Goal: Task Accomplishment & Management: Manage account settings

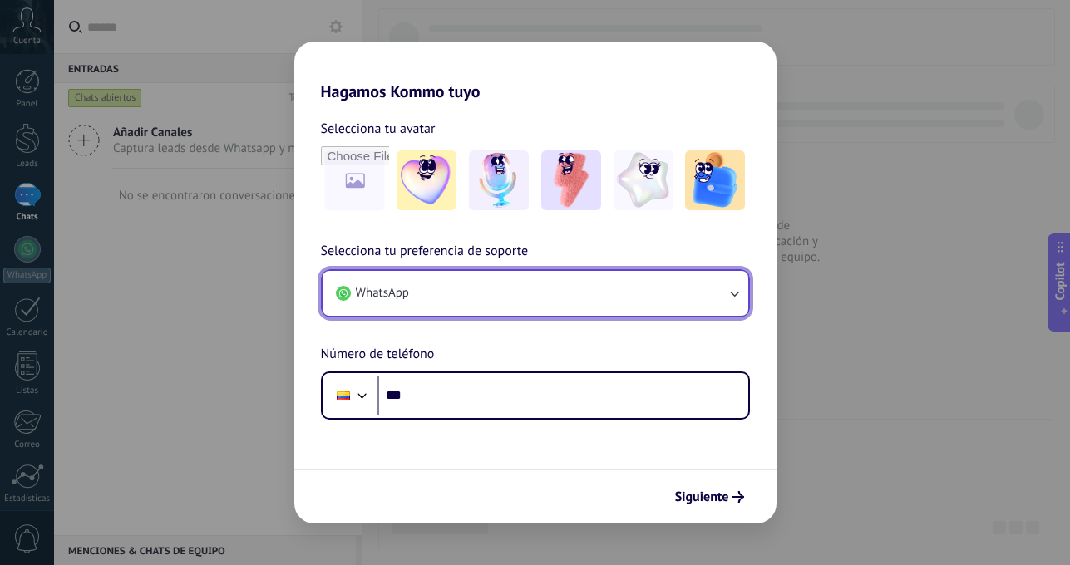
click at [564, 288] on button "WhatsApp" at bounding box center [536, 293] width 426 height 45
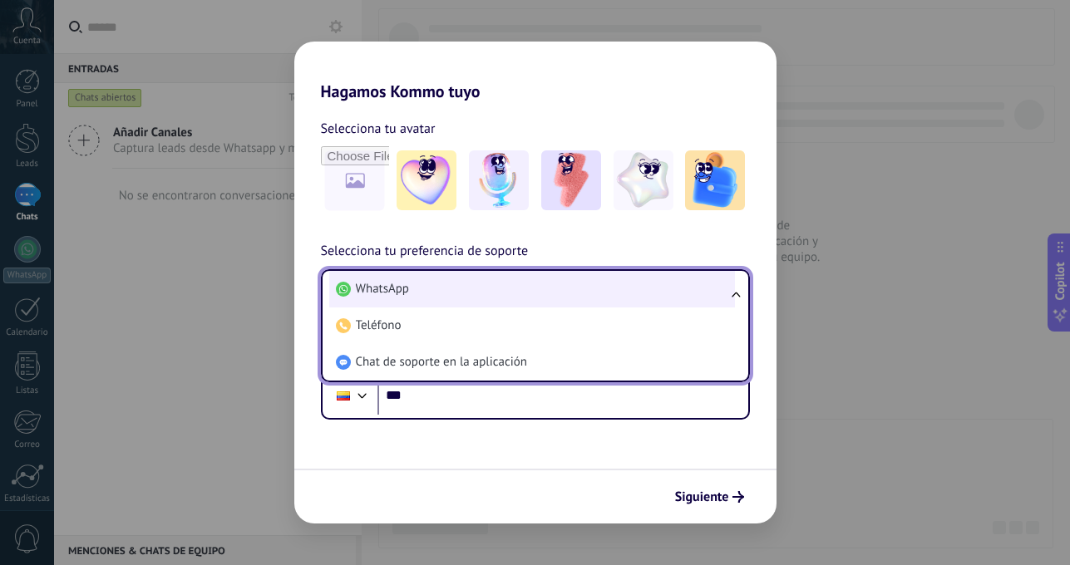
click at [564, 289] on li "WhatsApp" at bounding box center [532, 289] width 406 height 37
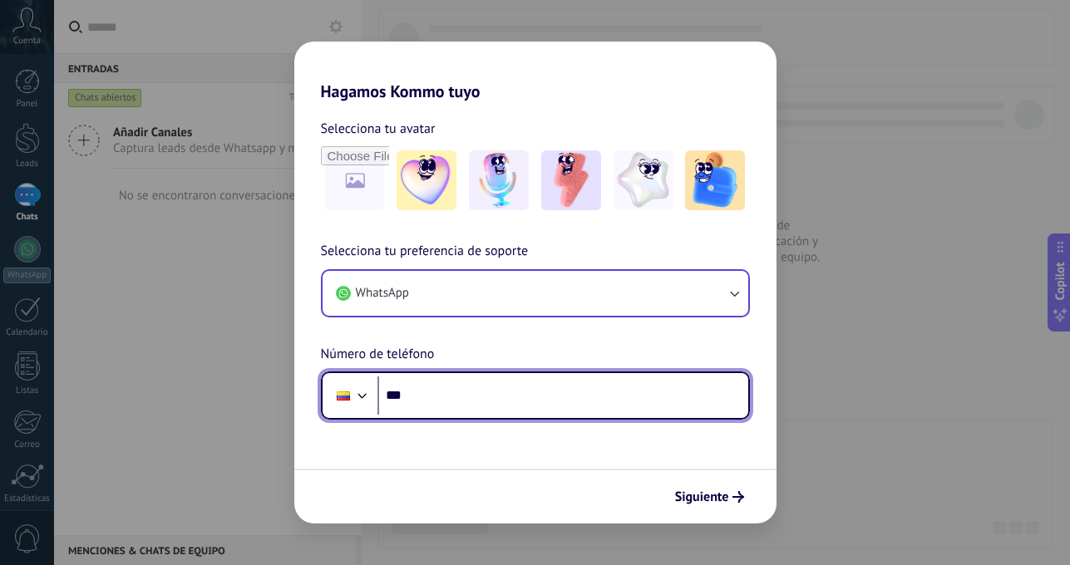
click at [519, 396] on input "***" at bounding box center [562, 396] width 371 height 38
type input "**********"
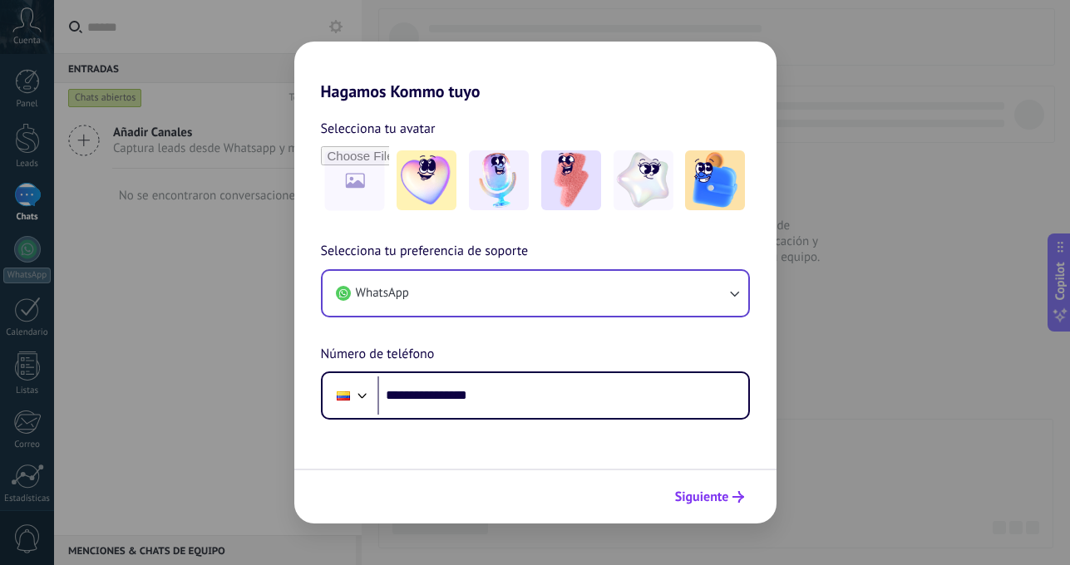
click at [686, 495] on span "Siguiente" at bounding box center [702, 497] width 54 height 12
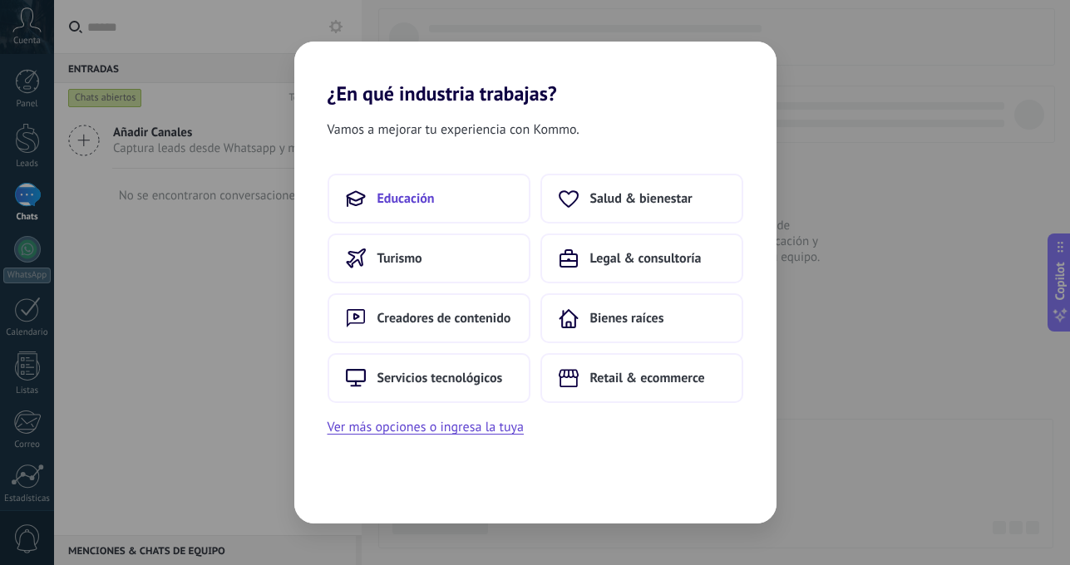
click at [478, 191] on button "Educación" at bounding box center [428, 199] width 203 height 50
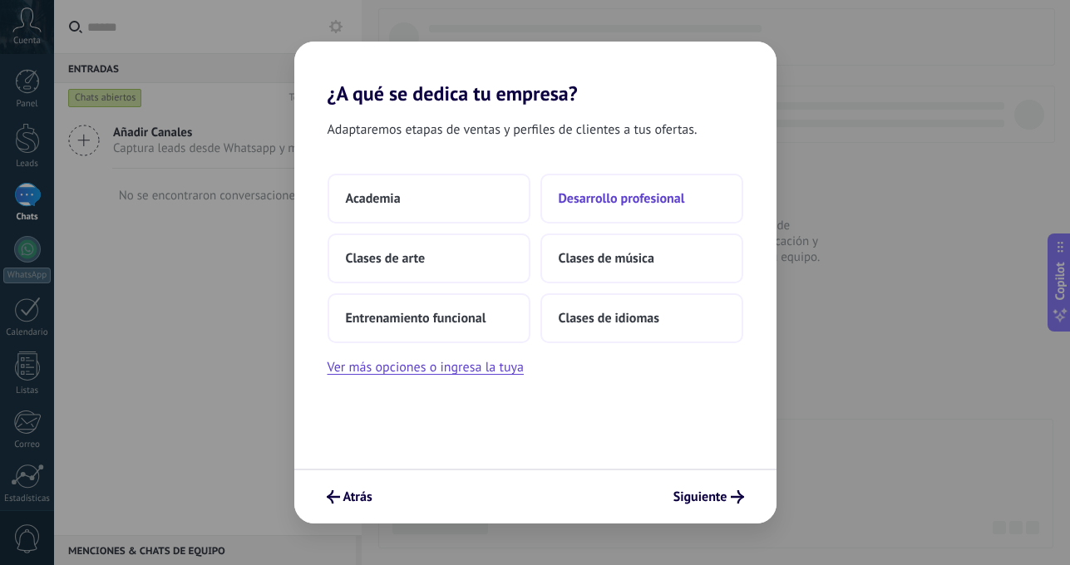
click at [685, 202] on button "Desarrollo profesional" at bounding box center [641, 199] width 203 height 50
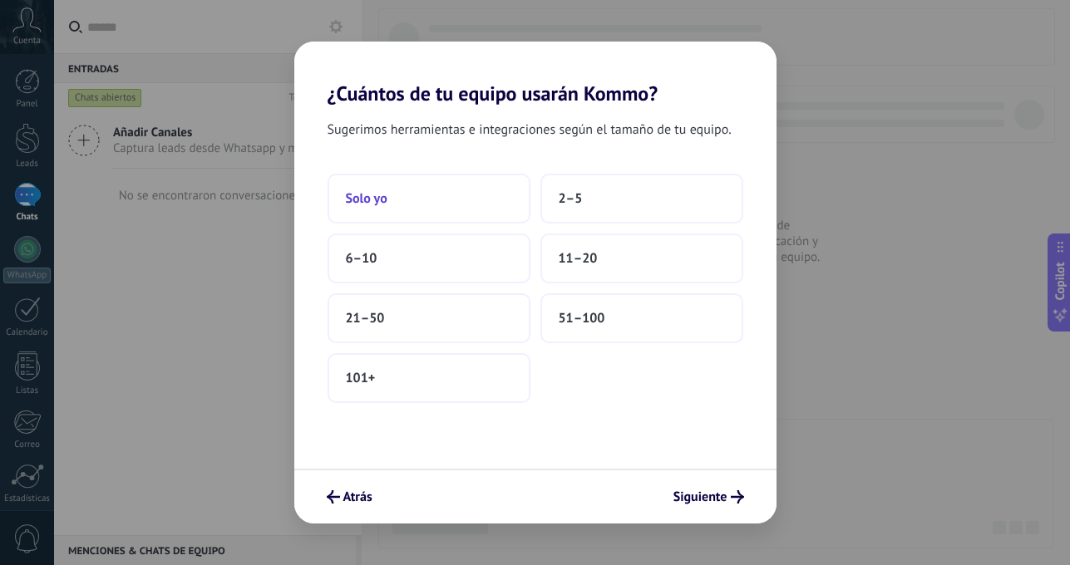
click at [484, 189] on button "Solo yo" at bounding box center [428, 199] width 203 height 50
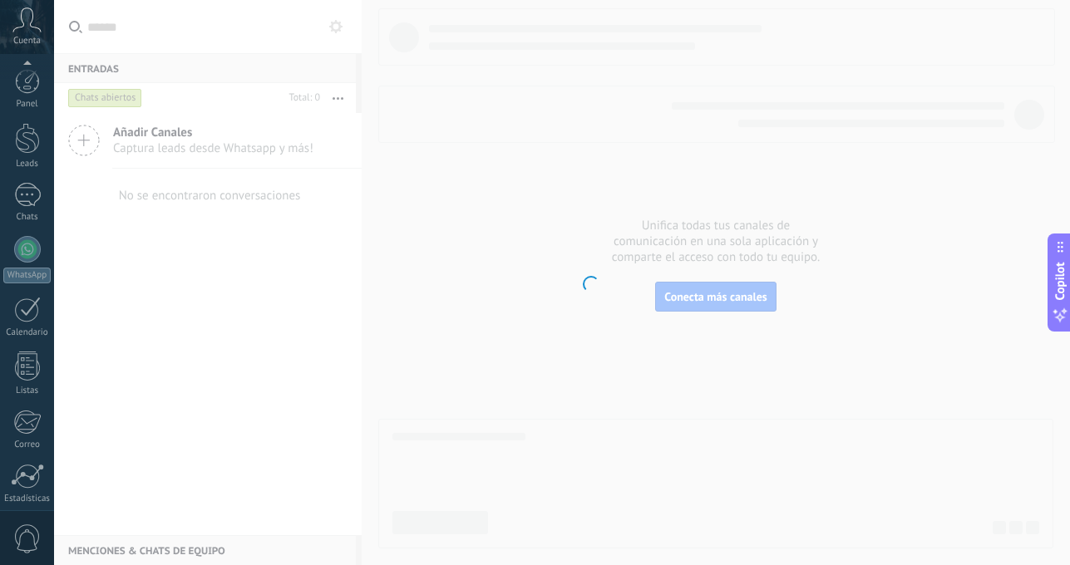
scroll to position [126, 0]
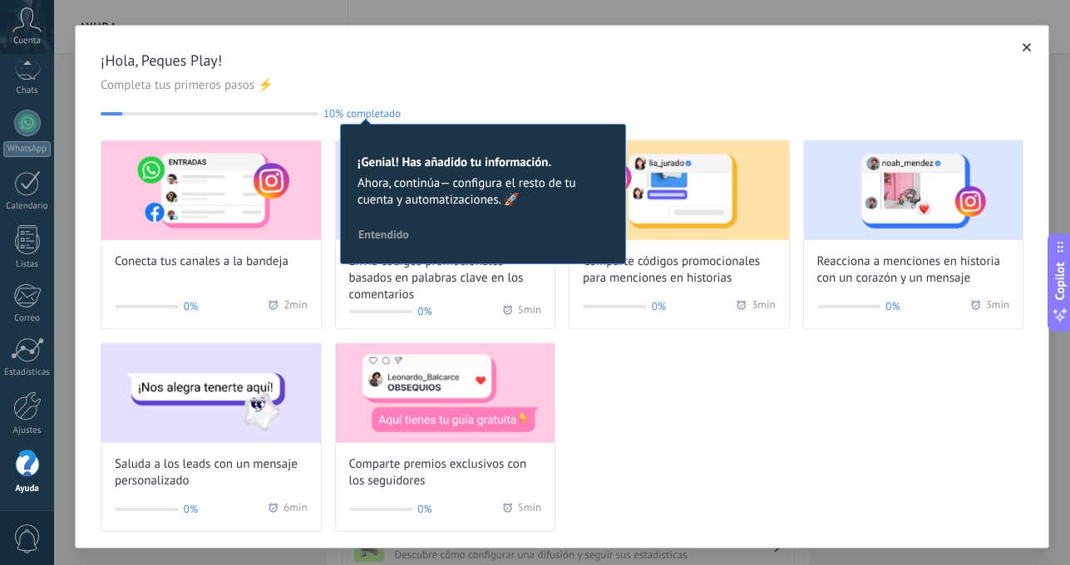
click at [630, 426] on div "Conecta tus canales a la bandeja 0% 2 min Envía códigos promocionales basados e…" at bounding box center [562, 336] width 923 height 392
click at [411, 66] on span "¡Hola, Peques Play!" at bounding box center [562, 61] width 923 height 20
click at [239, 182] on img at bounding box center [210, 190] width 219 height 100
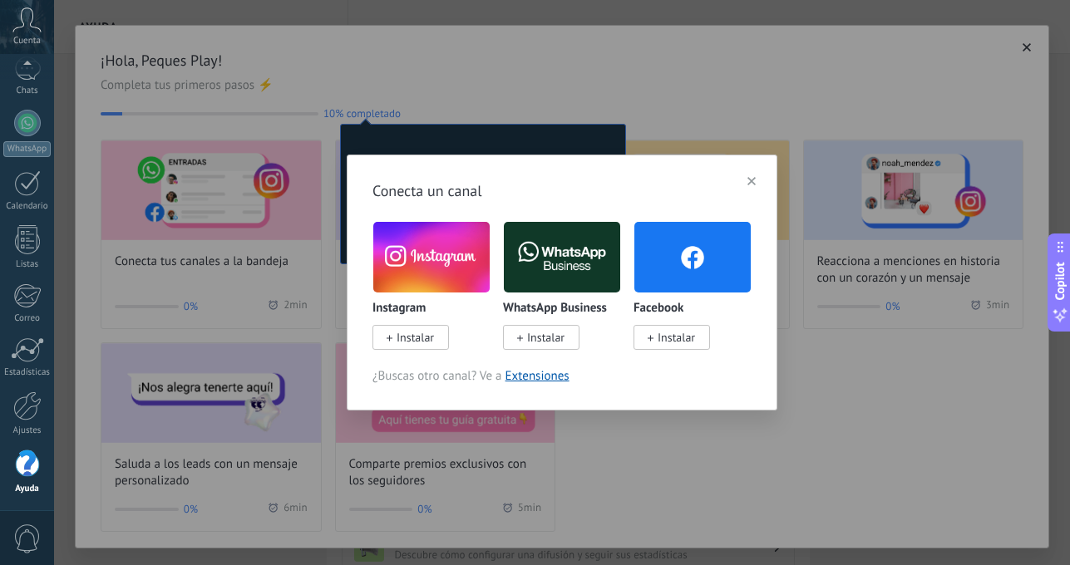
click at [410, 273] on img at bounding box center [431, 257] width 116 height 79
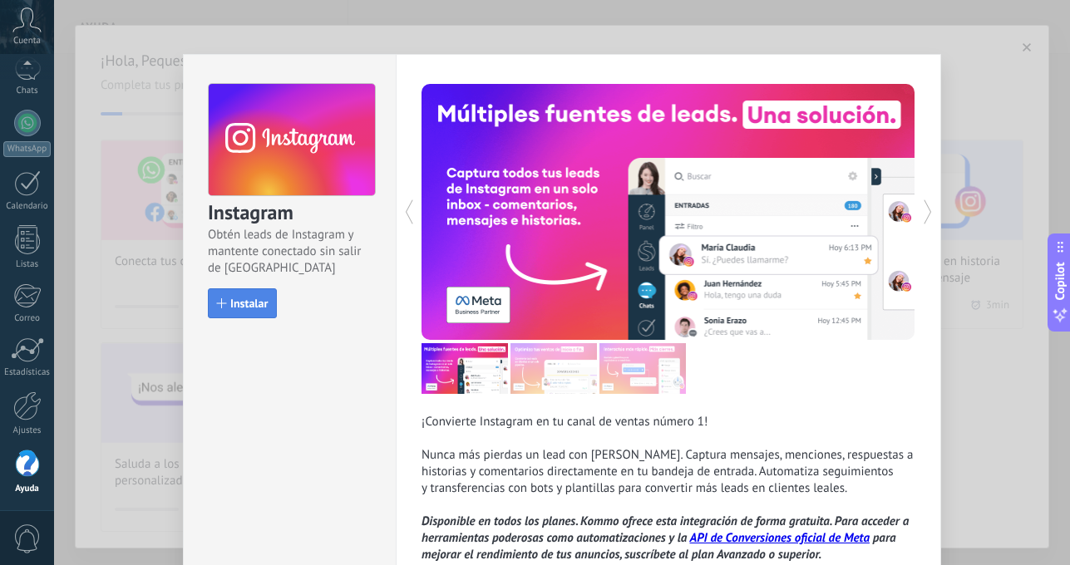
click at [257, 304] on span "Instalar" at bounding box center [248, 304] width 37 height 12
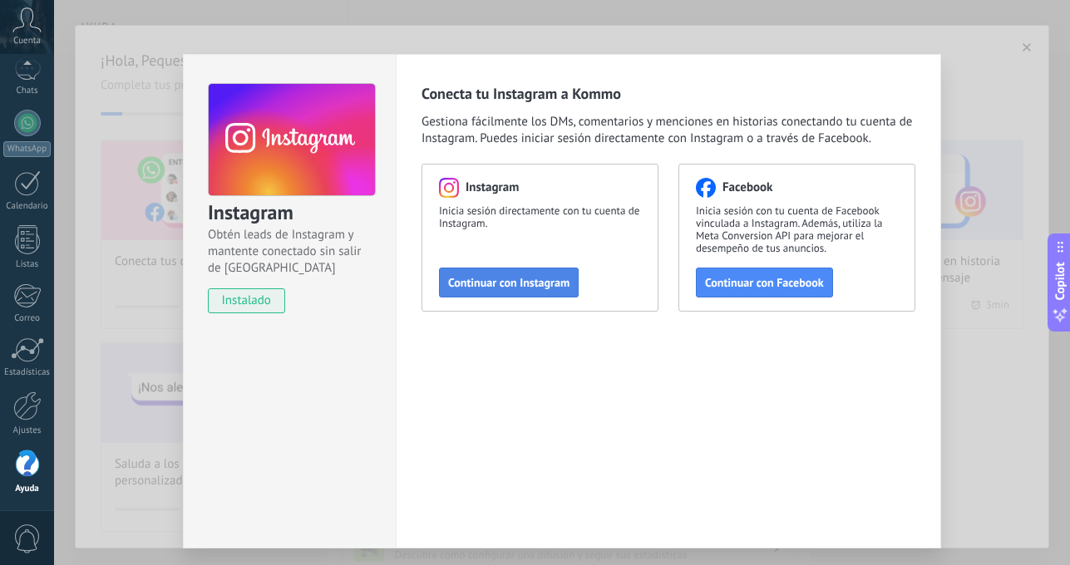
click at [481, 291] on button "Continuar con Instagram" at bounding box center [509, 283] width 140 height 30
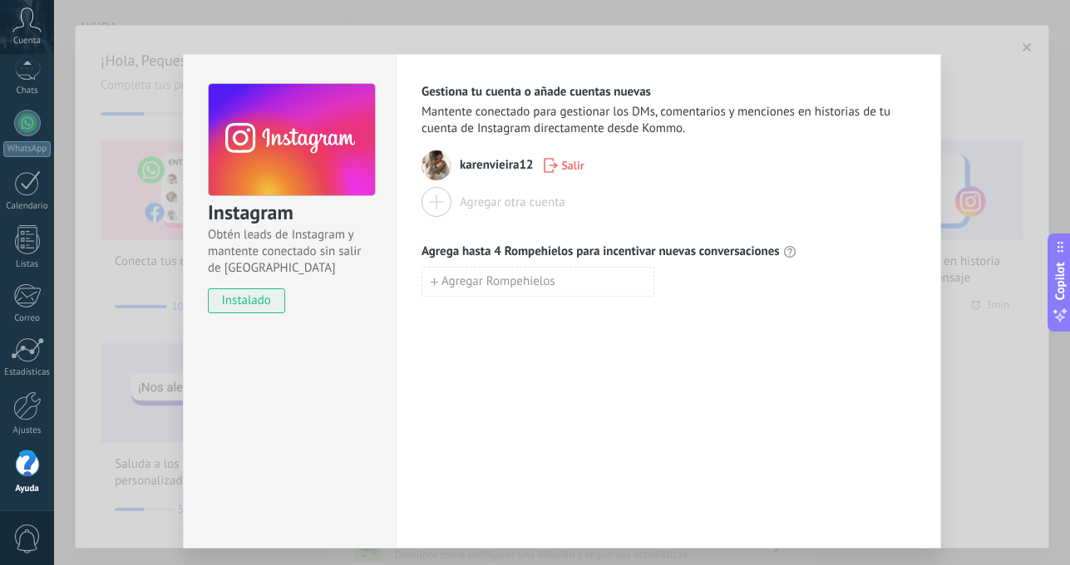
click at [992, 62] on div "Instagram Obtén leads de Instagram y mantente conectado sin salir de Kommo inst…" at bounding box center [562, 282] width 1016 height 565
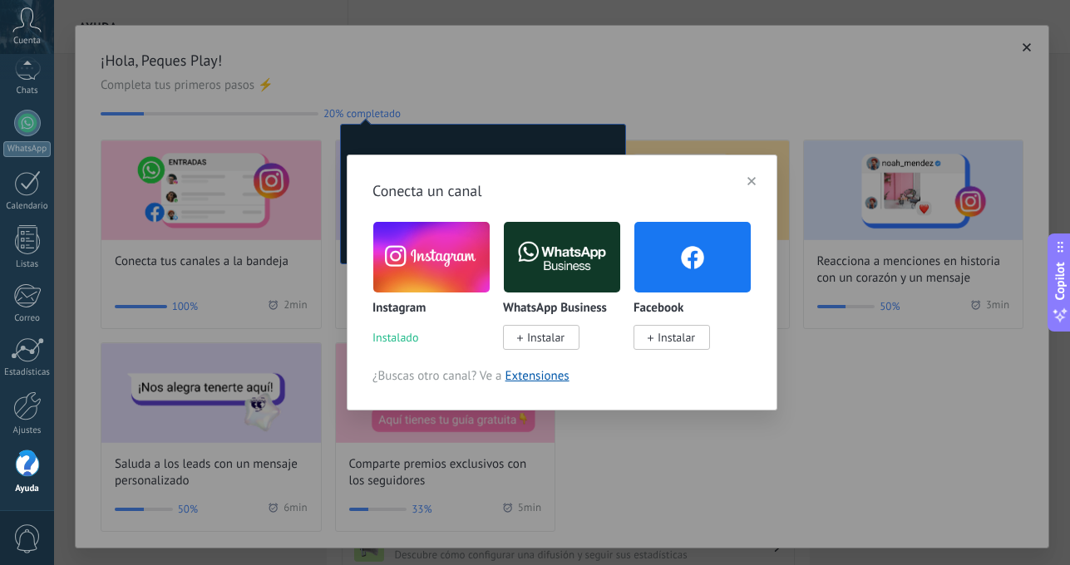
click at [759, 179] on button "button" at bounding box center [751, 181] width 23 height 25
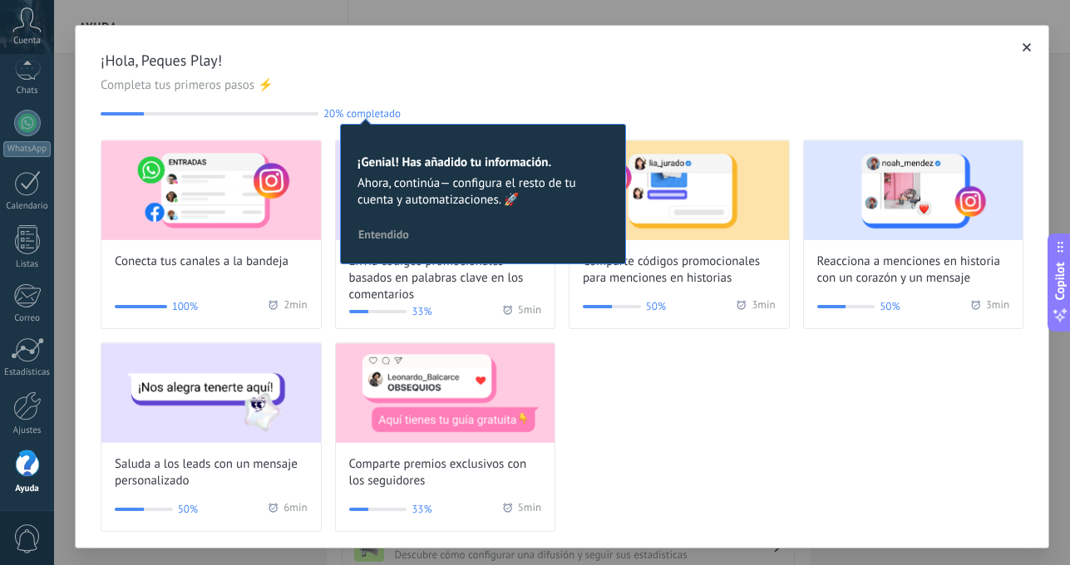
click at [579, 103] on div "¡Hola, Peques Play! Completa tus primeros pasos ⚡ 20% completado 20 ¡Genial! Ha…" at bounding box center [562, 85] width 923 height 69
click at [512, 169] on h2 "¡Genial! Has añadido tu información." at bounding box center [482, 163] width 251 height 16
click at [382, 235] on span "Entendido" at bounding box center [383, 235] width 51 height 12
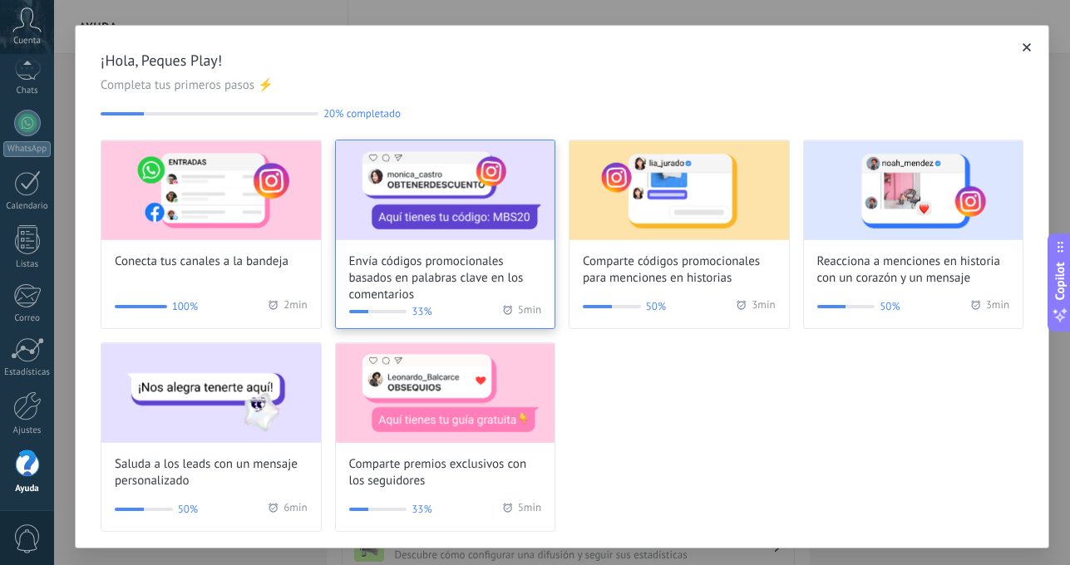
click at [406, 201] on img at bounding box center [445, 190] width 219 height 100
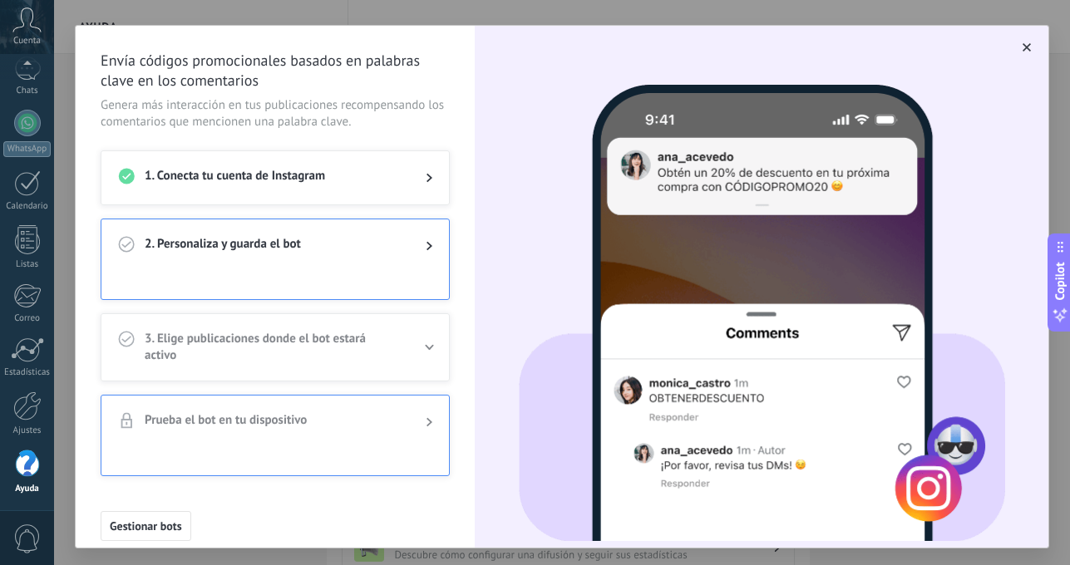
click at [375, 245] on span "2. Personaliza y guarda el bot" at bounding box center [272, 246] width 254 height 20
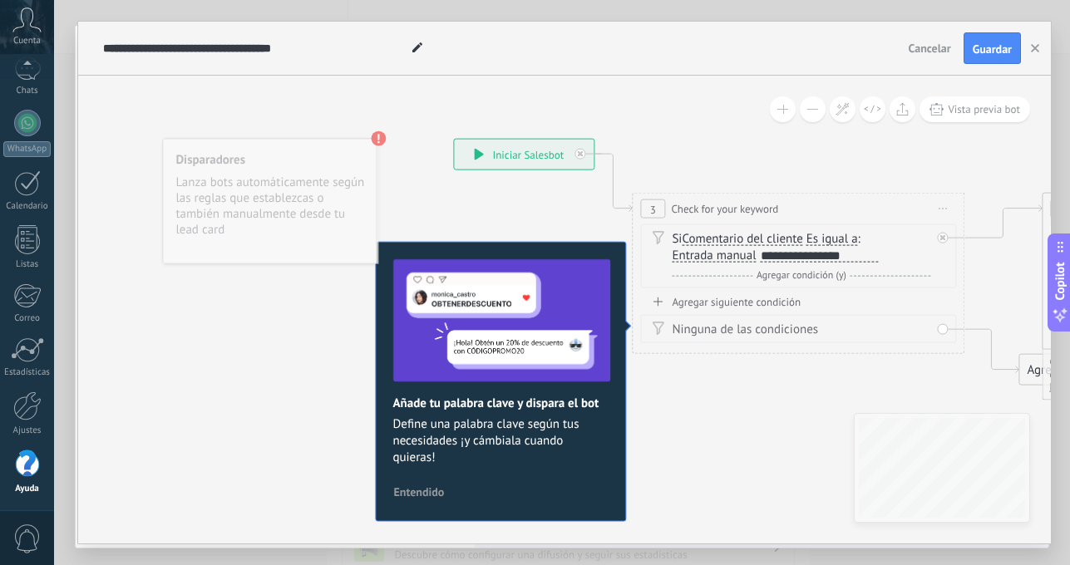
click at [21, 24] on icon at bounding box center [26, 19] width 29 height 25
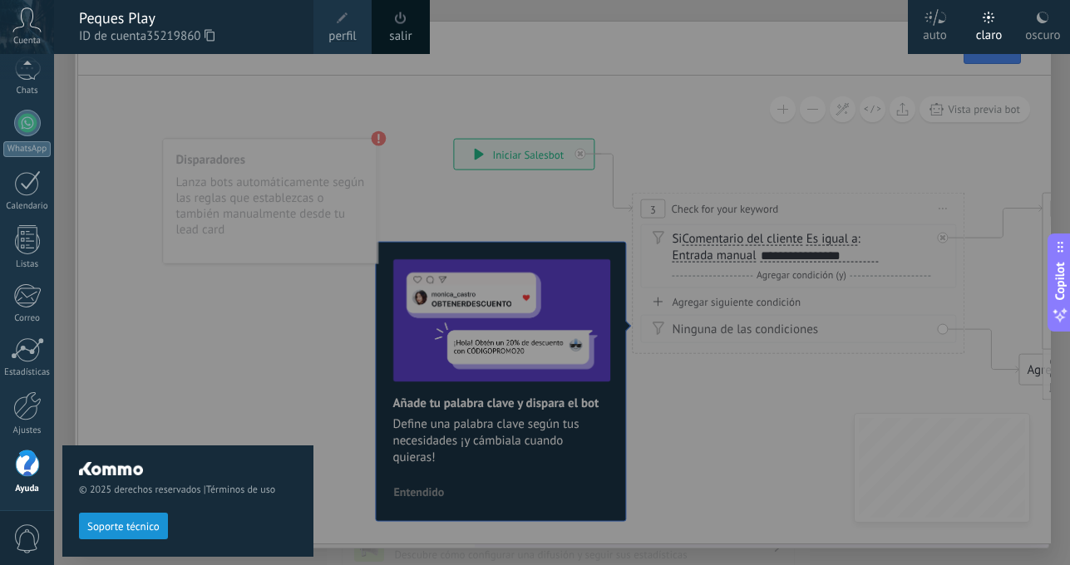
click at [21, 24] on icon at bounding box center [26, 19] width 29 height 25
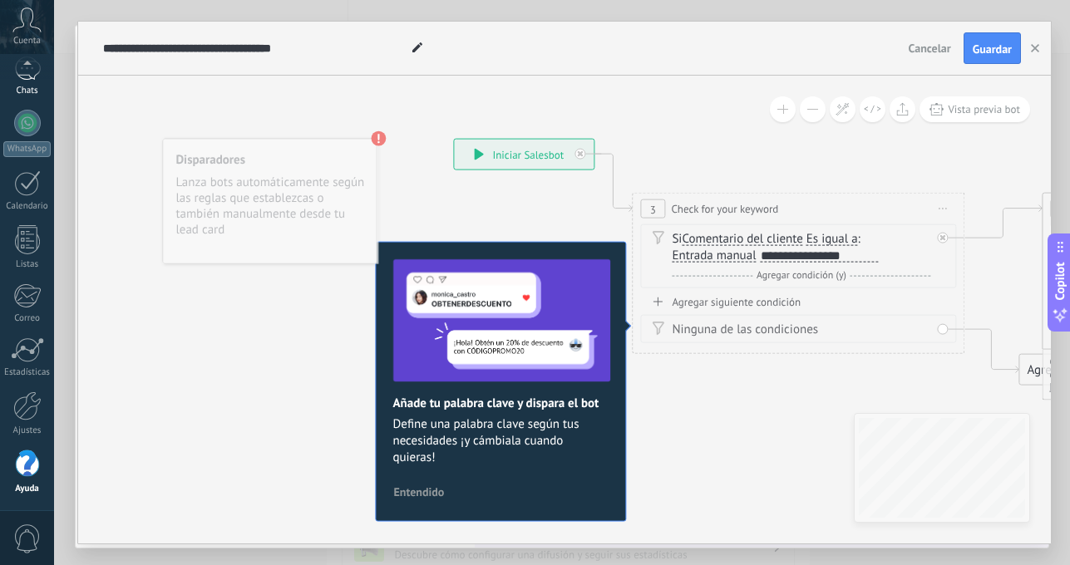
scroll to position [89, 0]
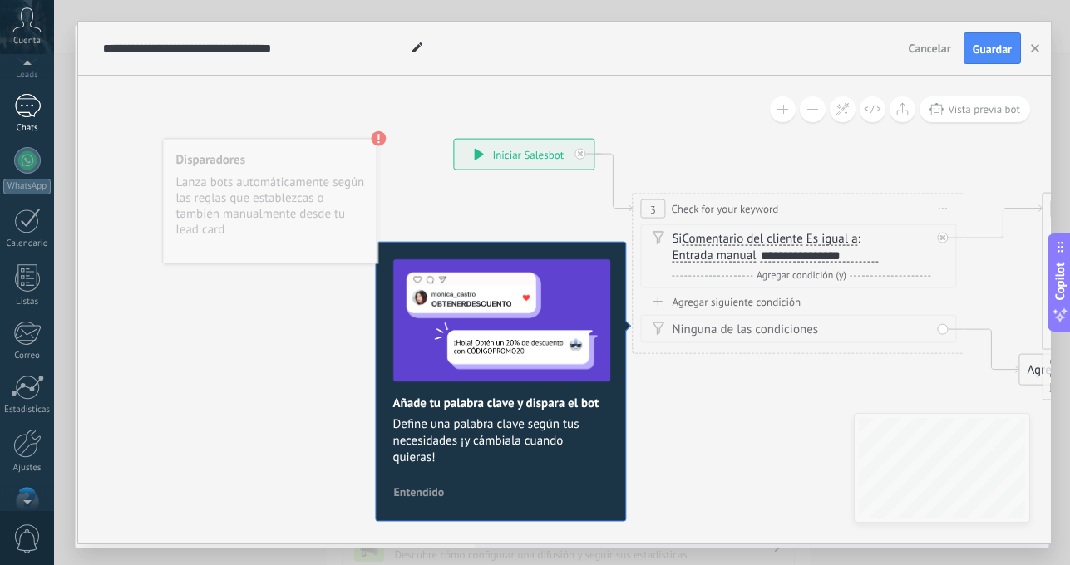
click at [29, 103] on div at bounding box center [27, 106] width 27 height 24
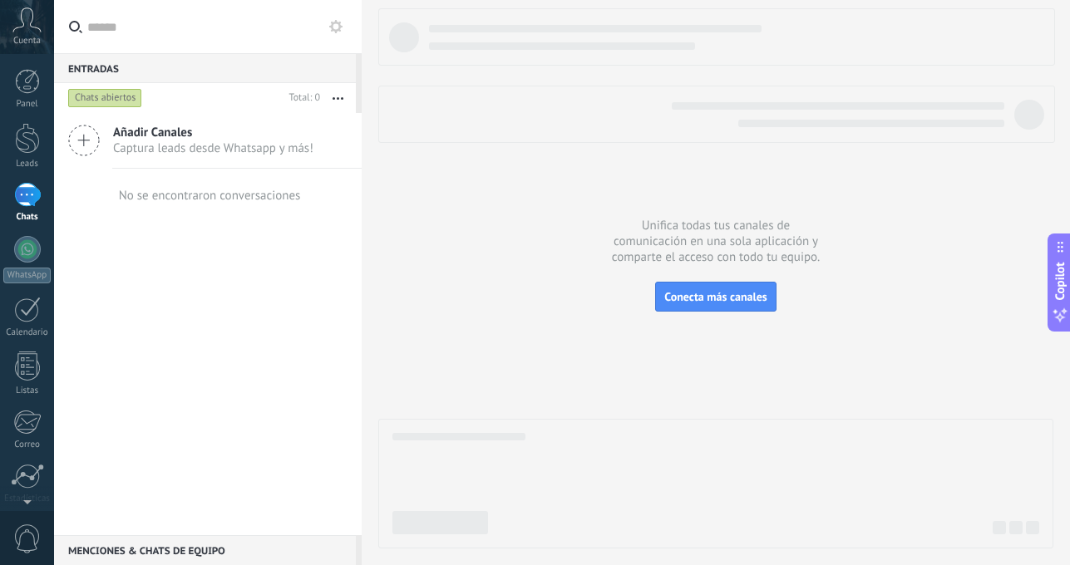
click at [229, 150] on span "Captura leads desde Whatsapp y más!" at bounding box center [213, 148] width 200 height 16
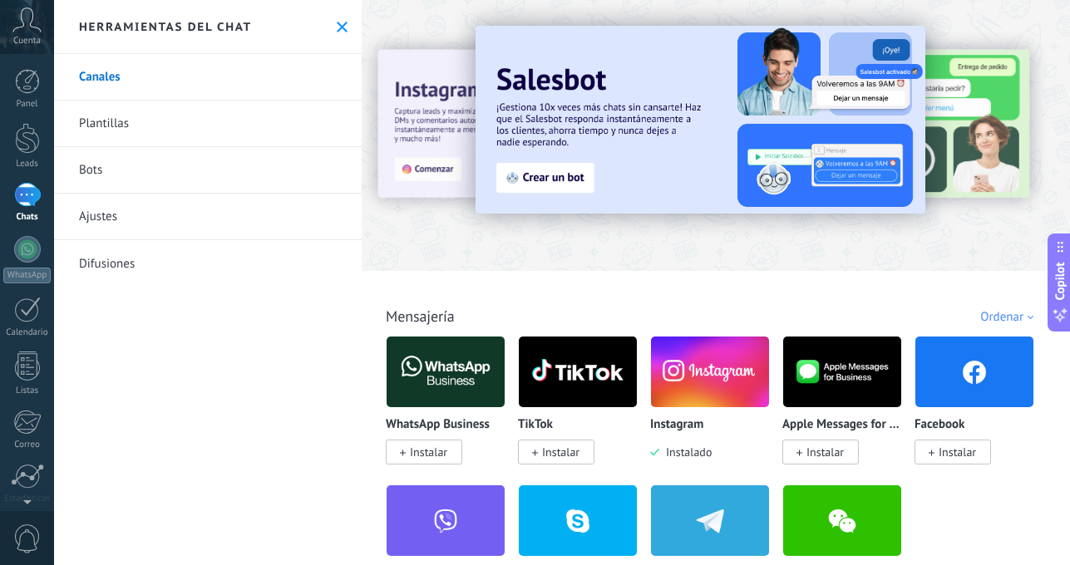
click at [38, 41] on span "Cuenta" at bounding box center [26, 41] width 27 height 11
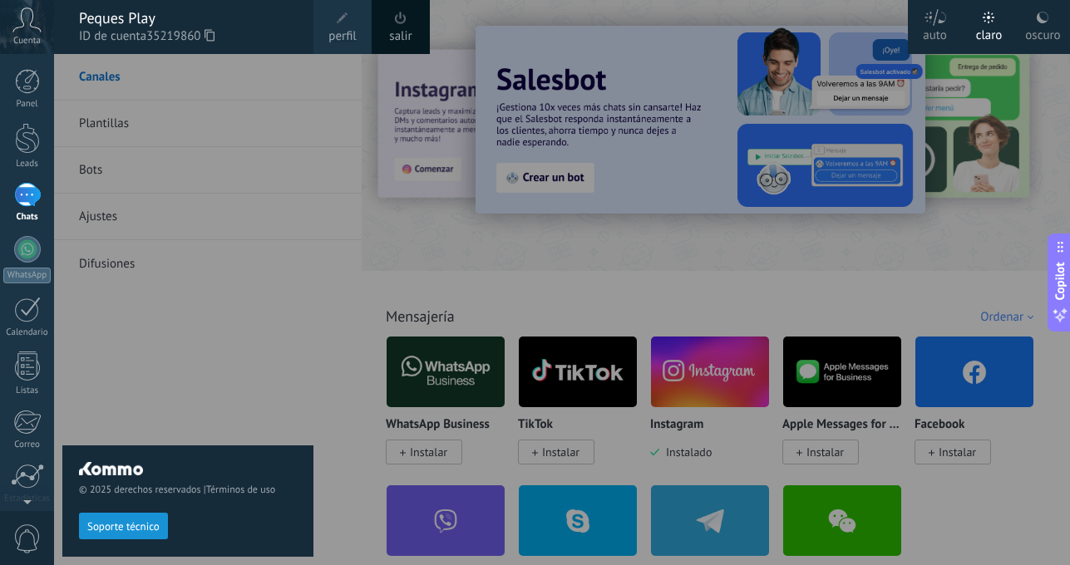
click at [138, 25] on div "Peques Play" at bounding box center [188, 18] width 218 height 18
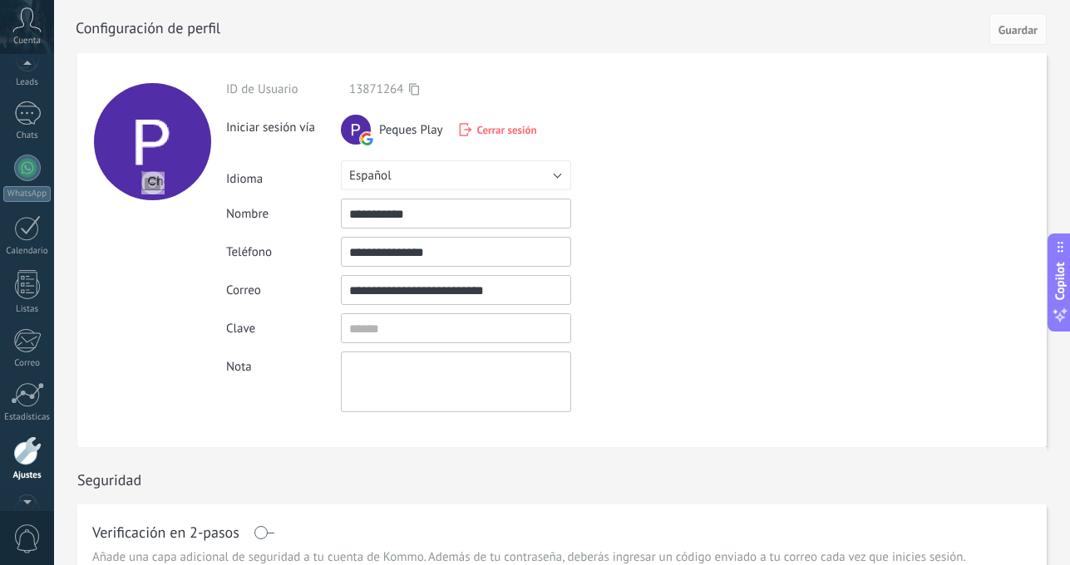
click at [31, 73] on div at bounding box center [27, 66] width 54 height 25
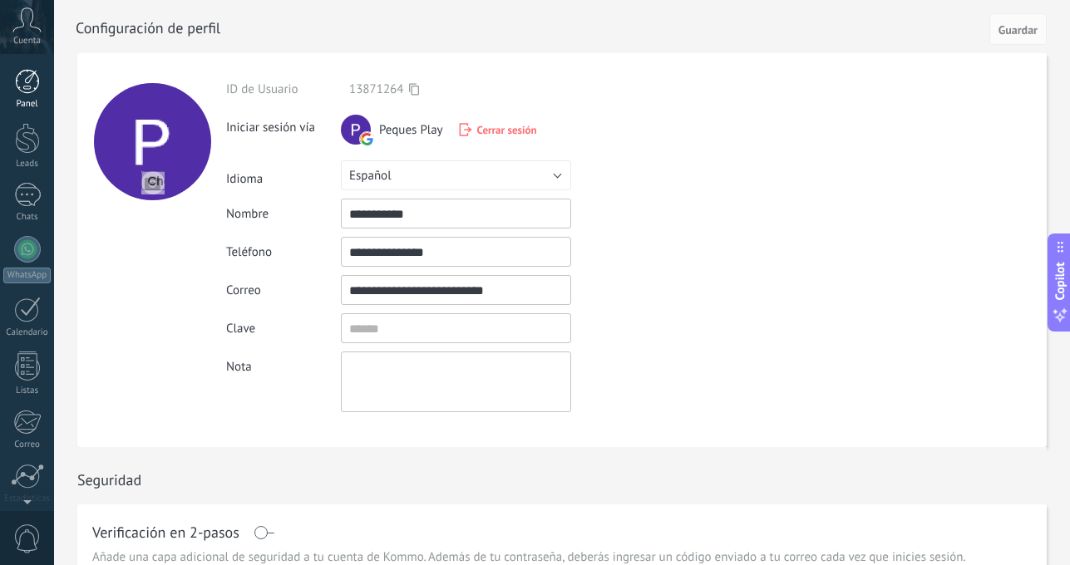
click at [27, 80] on div at bounding box center [27, 81] width 25 height 25
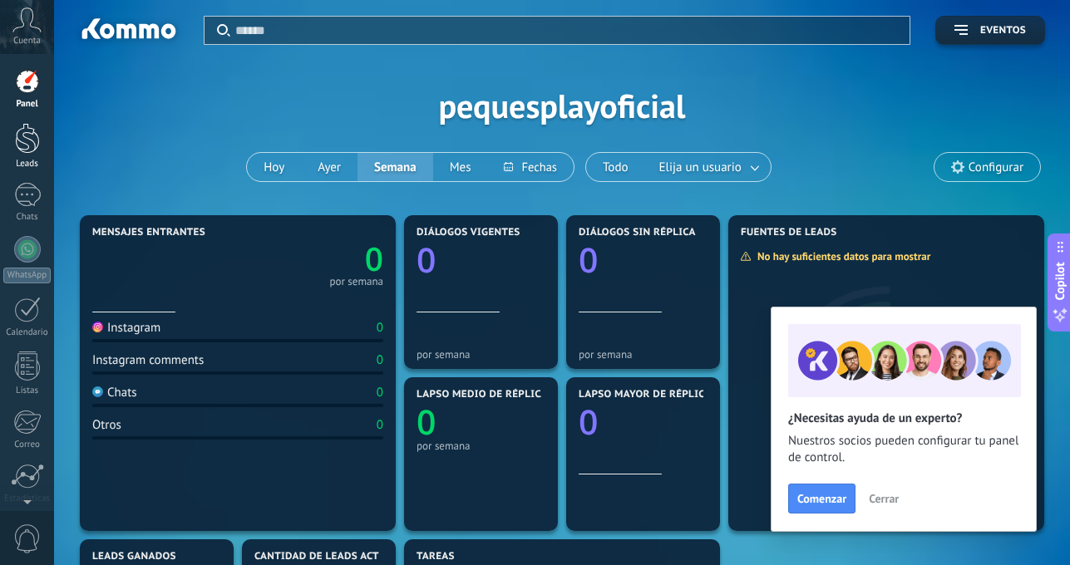
click at [32, 138] on div at bounding box center [27, 138] width 25 height 31
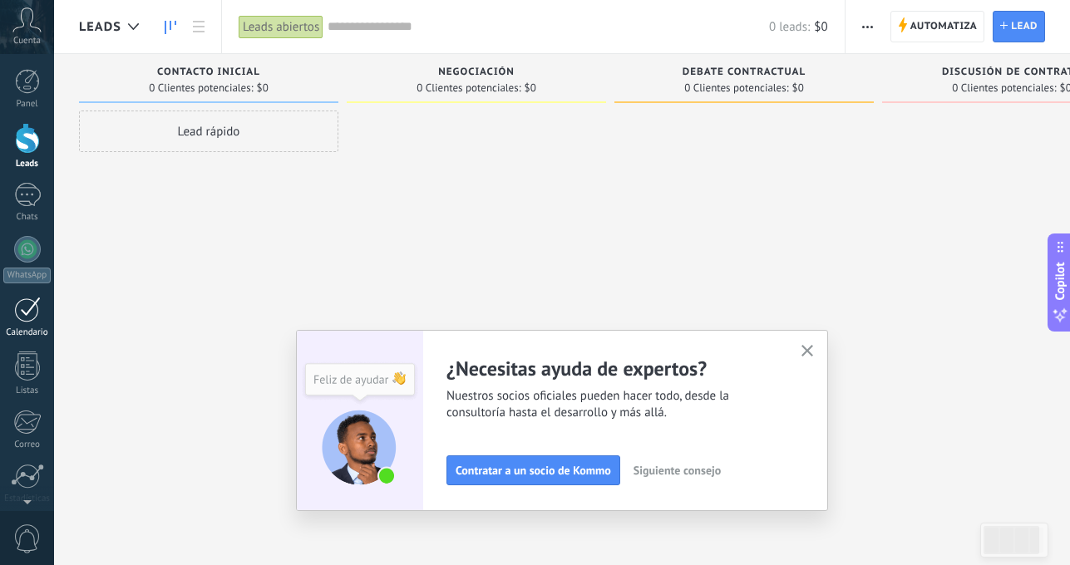
click at [22, 320] on div at bounding box center [27, 310] width 27 height 26
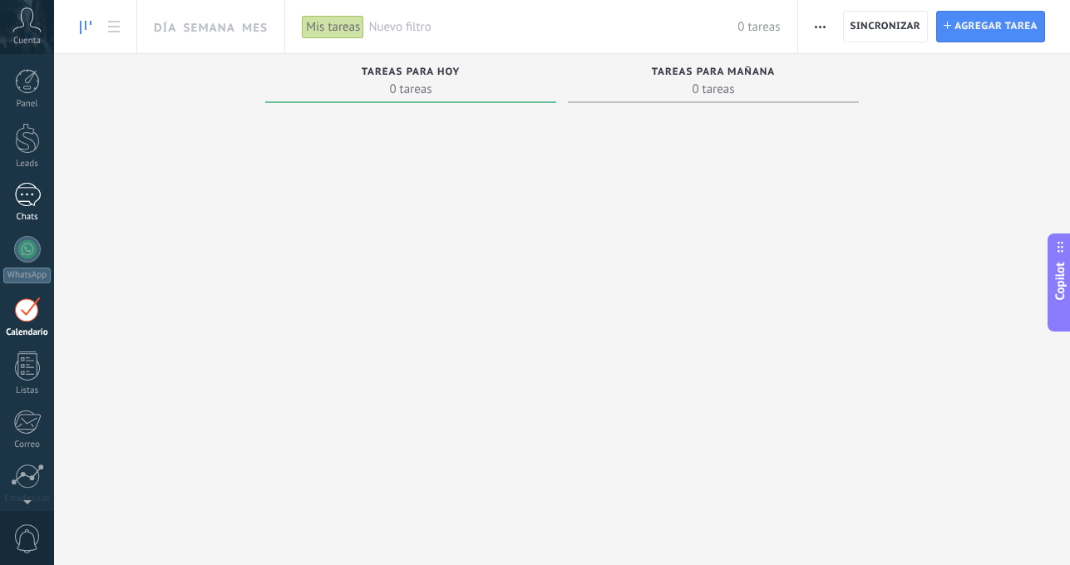
click at [22, 199] on div at bounding box center [27, 195] width 27 height 24
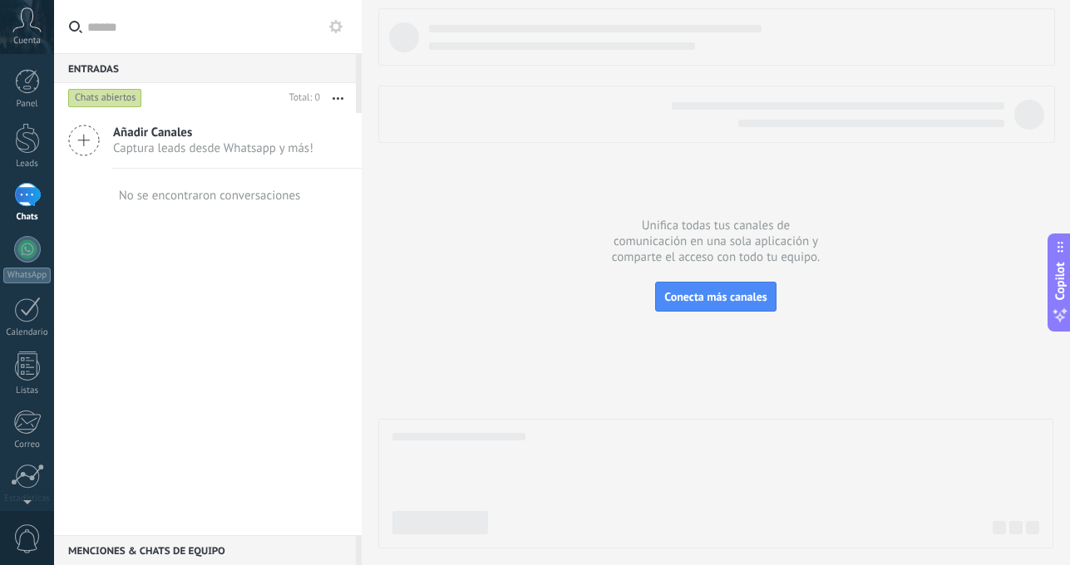
click at [170, 153] on span "Captura leads desde Whatsapp y más!" at bounding box center [213, 148] width 200 height 16
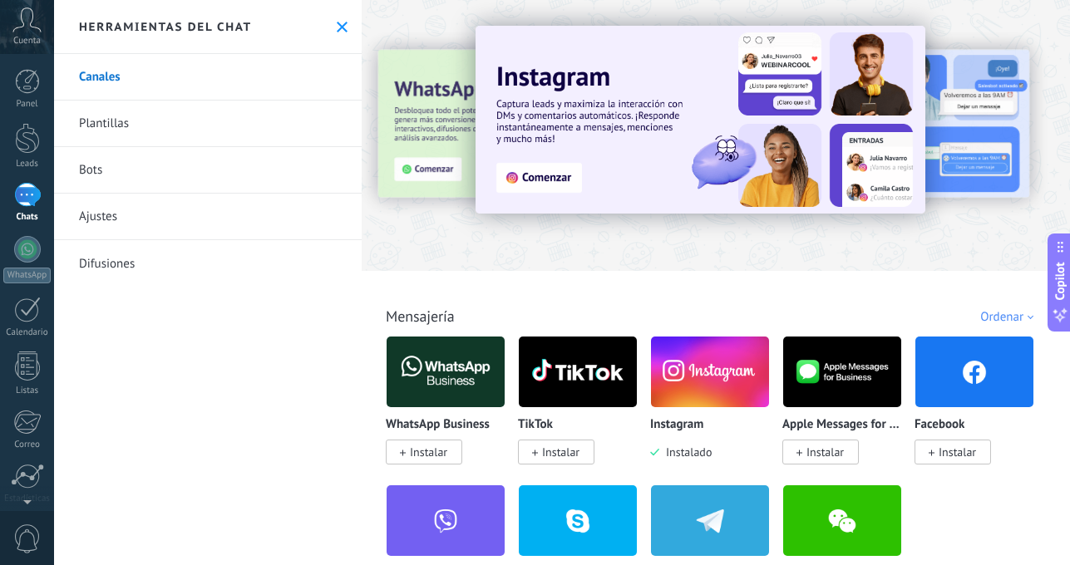
click at [169, 117] on link "Plantillas" at bounding box center [208, 124] width 308 height 47
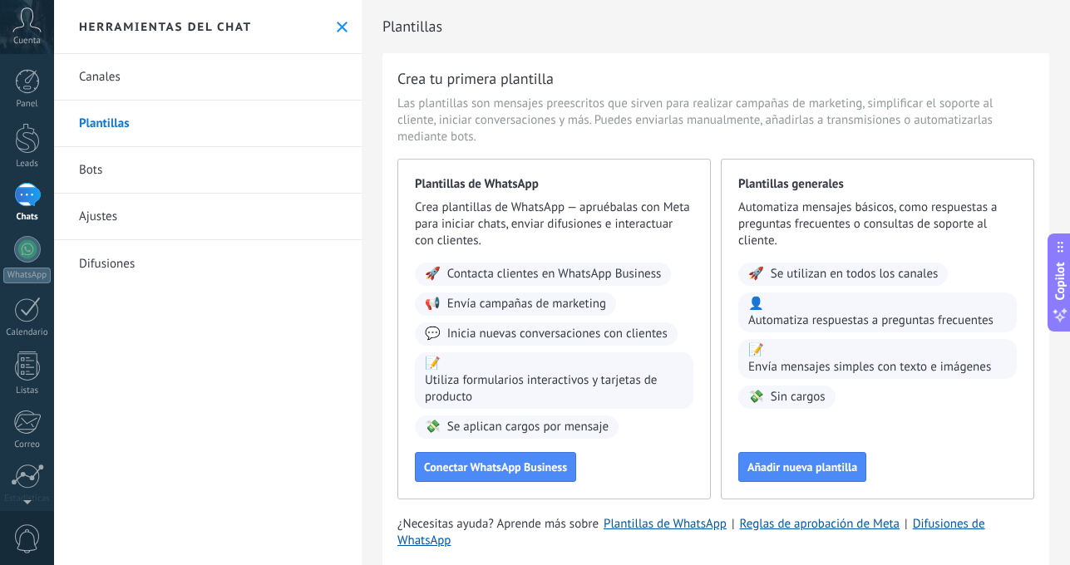
click at [145, 174] on link "Bots" at bounding box center [208, 170] width 308 height 47
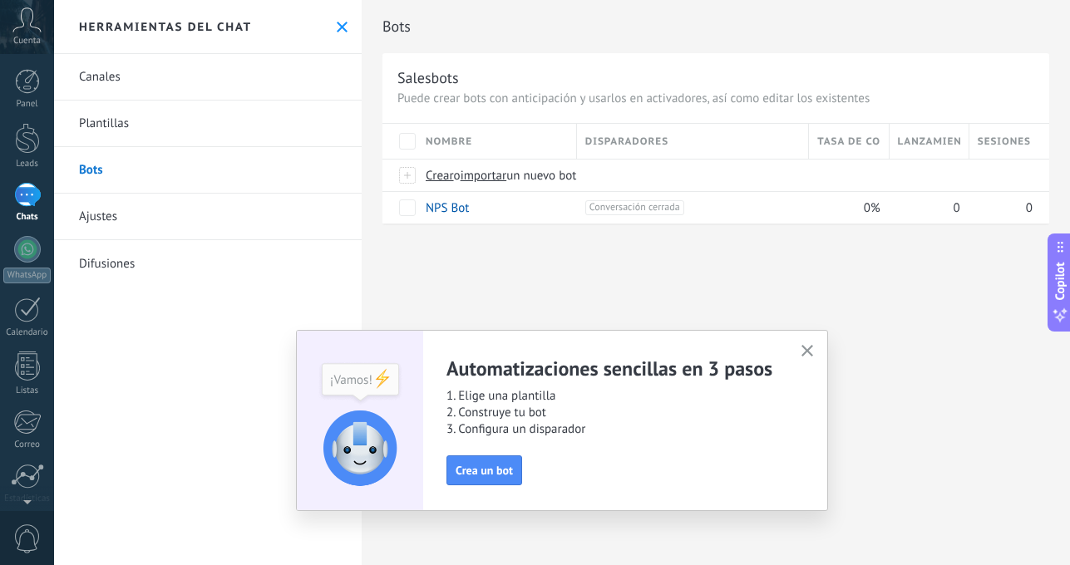
click at [145, 213] on link "Ajustes" at bounding box center [208, 217] width 308 height 47
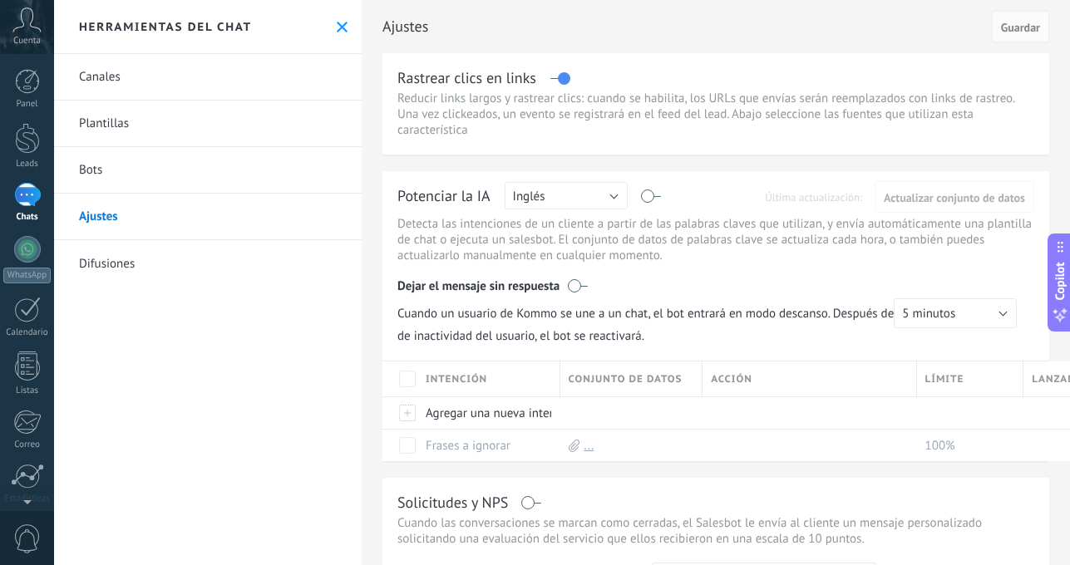
click at [130, 259] on link "Difusiones" at bounding box center [208, 263] width 308 height 47
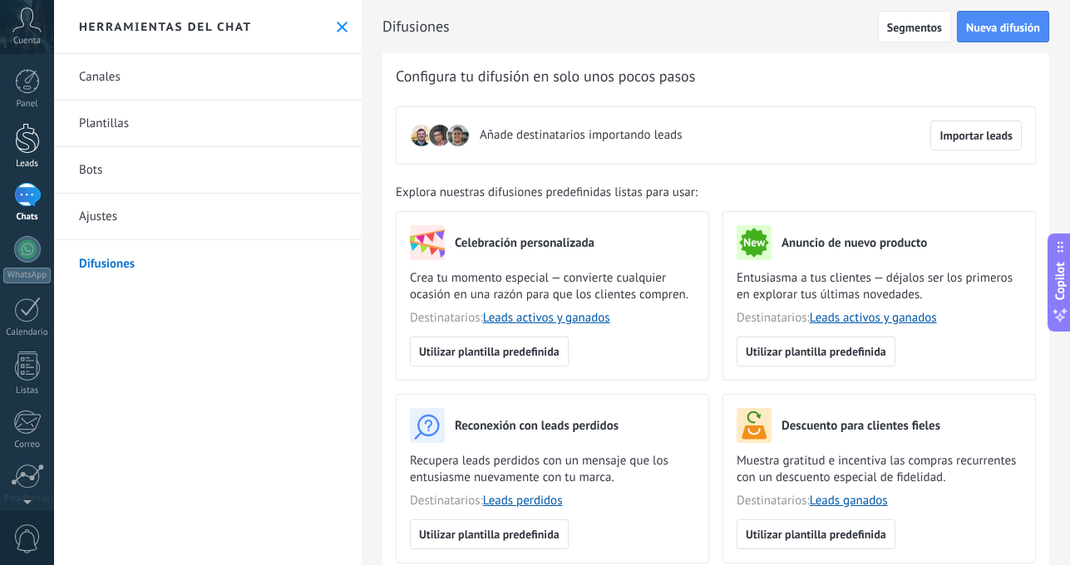
click at [27, 146] on div at bounding box center [27, 138] width 25 height 31
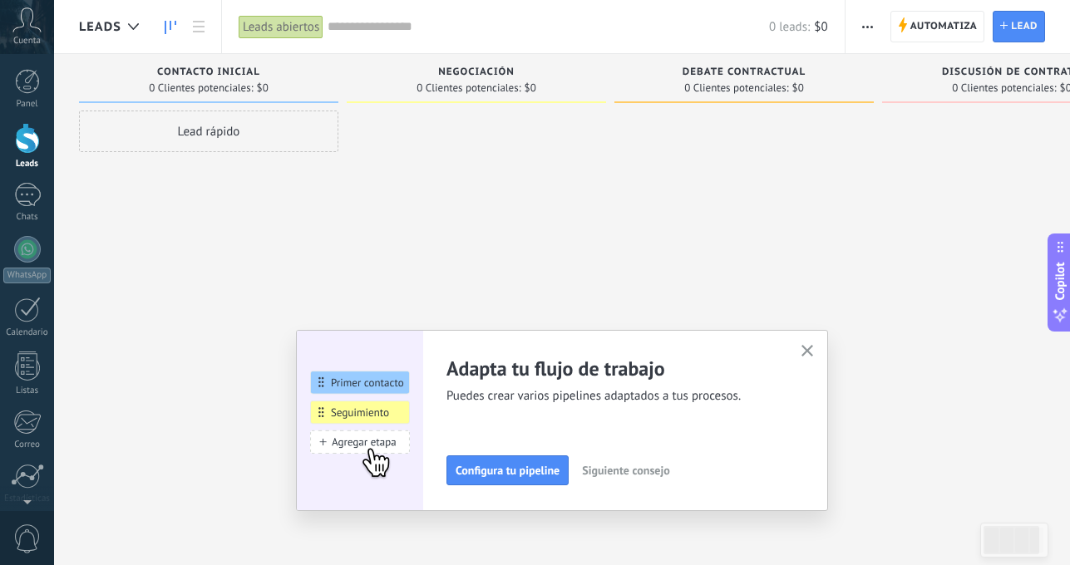
click at [23, 33] on div "Cuenta" at bounding box center [27, 27] width 54 height 54
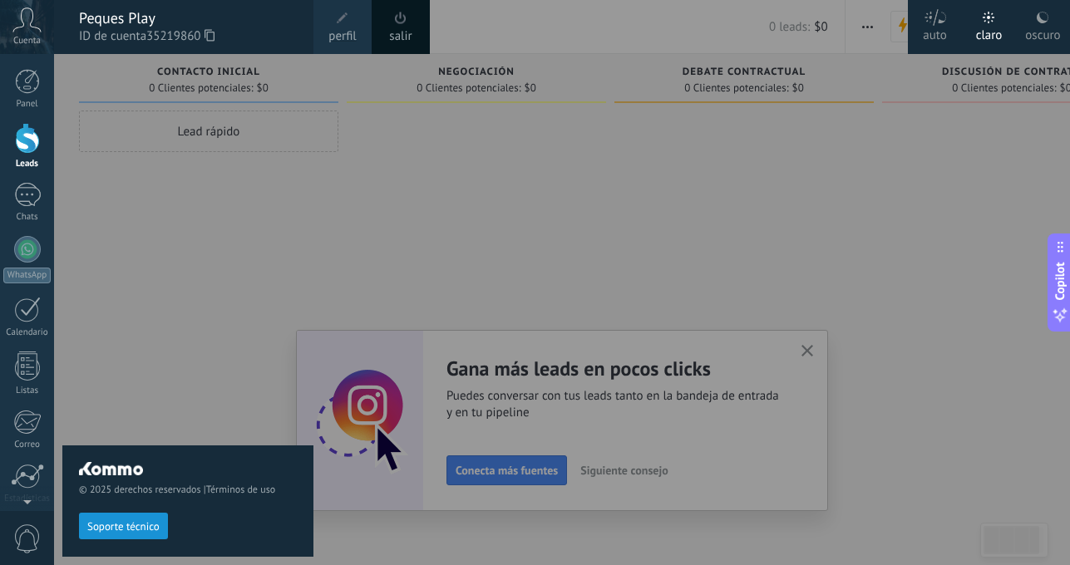
click at [569, 340] on div at bounding box center [589, 282] width 1070 height 565
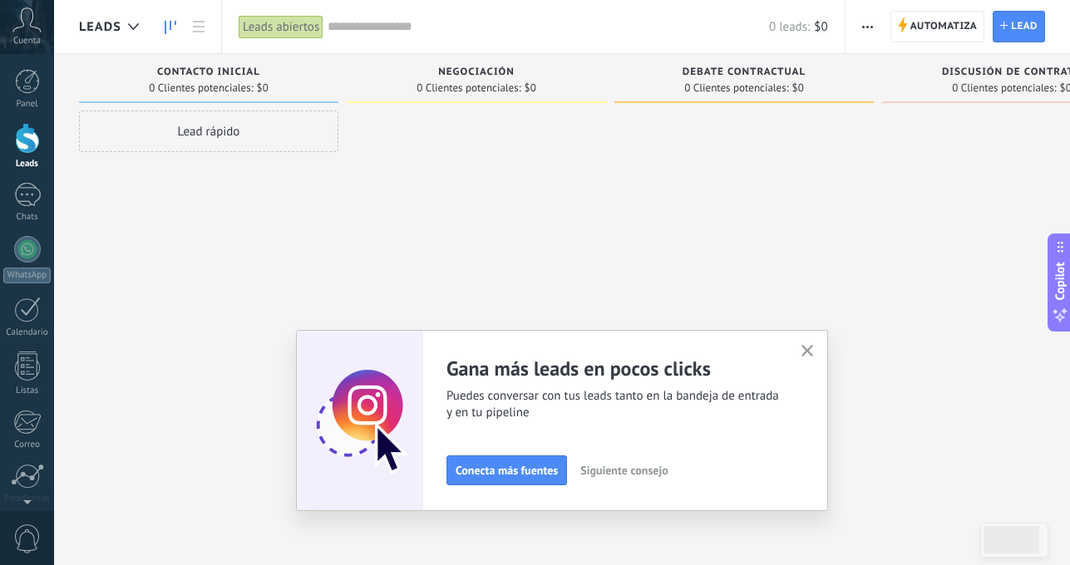
click at [808, 344] on button "button" at bounding box center [807, 352] width 21 height 22
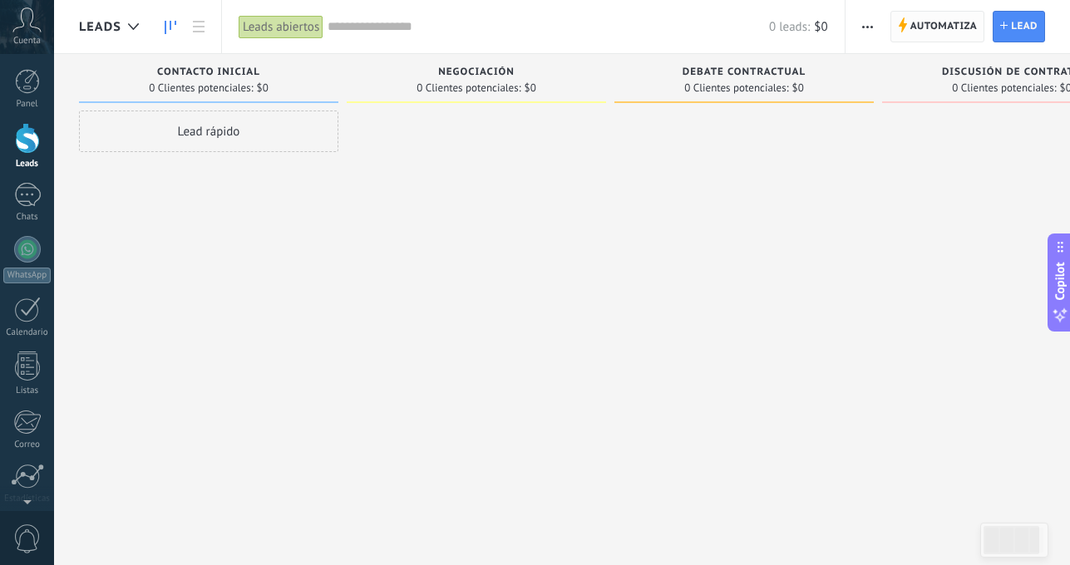
click at [954, 27] on span "Automatiza" at bounding box center [943, 27] width 67 height 30
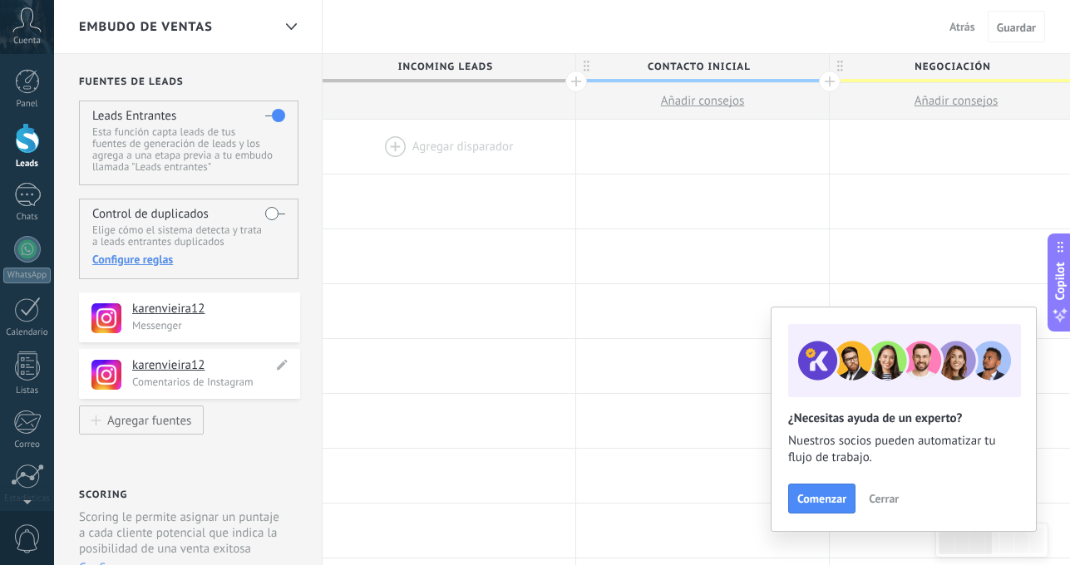
click at [171, 370] on h4 "karenvieira12" at bounding box center [202, 365] width 140 height 17
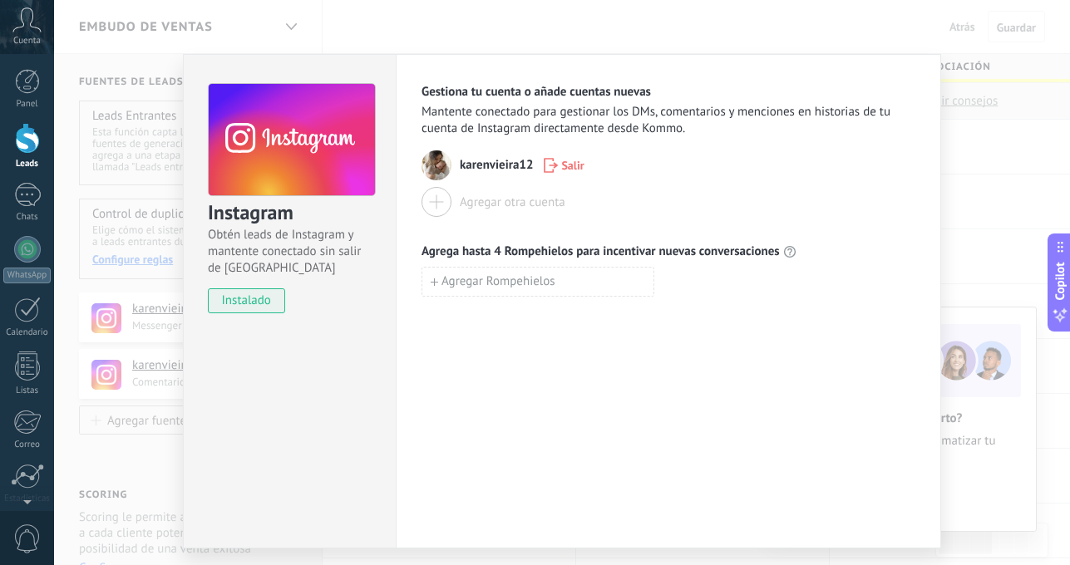
click at [510, 202] on div "Agregar otra cuenta" at bounding box center [513, 203] width 106 height 16
click at [462, 199] on div "Agregar otra cuenta" at bounding box center [513, 203] width 106 height 16
